Goal: Navigation & Orientation: Find specific page/section

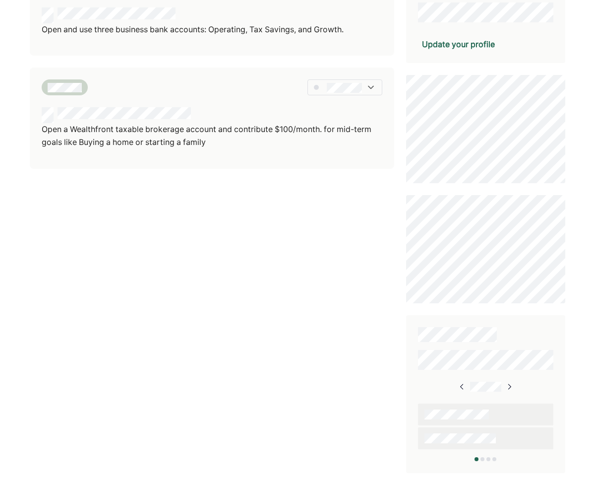
scroll to position [312, 0]
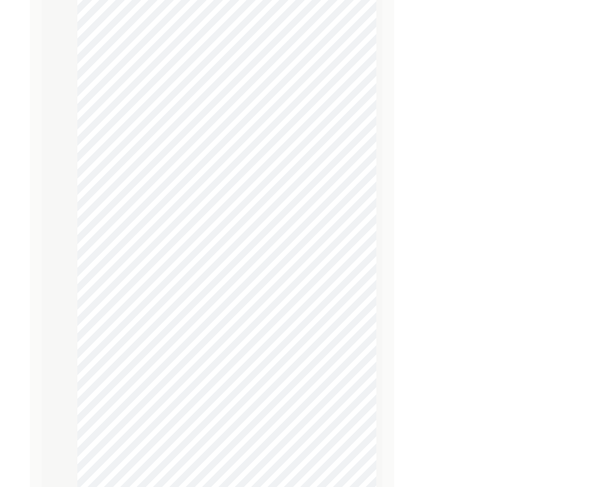
scroll to position [2449, 0]
